Goal: Find specific page/section: Find specific page/section

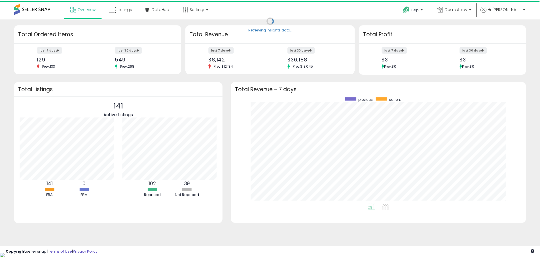
scroll to position [107, 286]
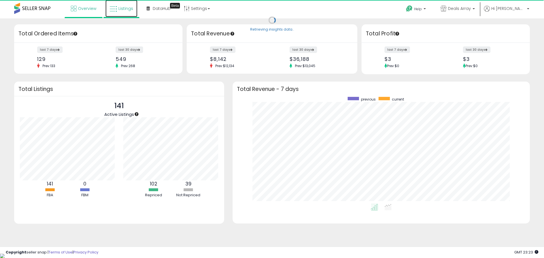
click at [113, 4] on link "Listings" at bounding box center [121, 8] width 32 height 17
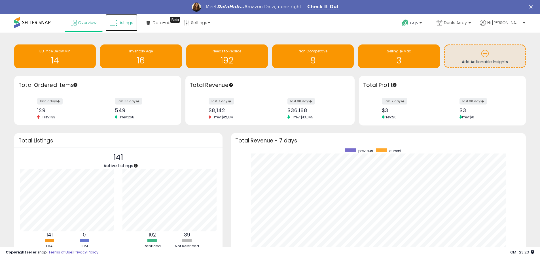
scroll to position [0, 0]
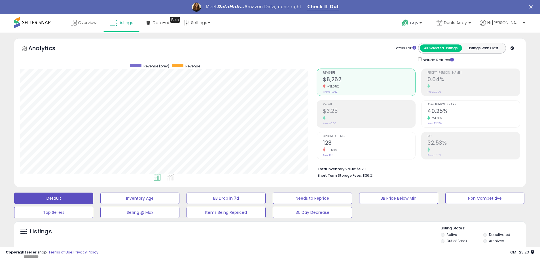
scroll to position [142, 0]
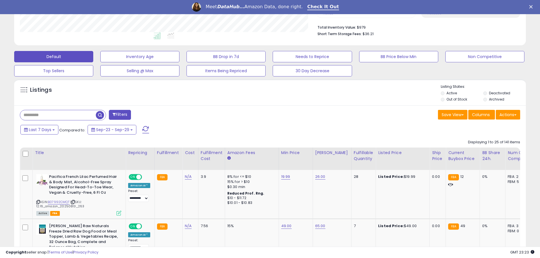
click at [45, 116] on input "text" at bounding box center [58, 115] width 76 height 10
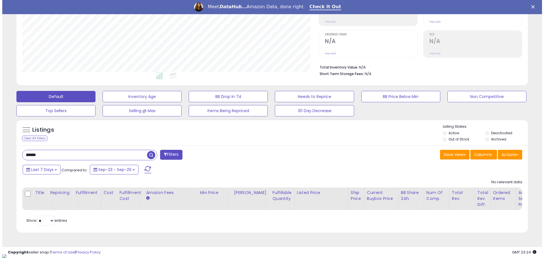
scroll to position [116, 297]
drag, startPoint x: 120, startPoint y: 156, endPoint x: 14, endPoint y: 154, distance: 106.0
click at [14, 154] on div "Listings Clear All Filters" at bounding box center [270, 177] width 520 height 123
type input "******"
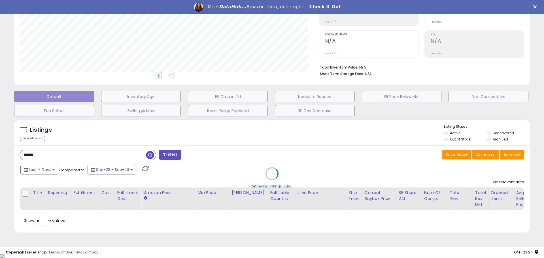
scroll to position [116, 299]
